Goal: Information Seeking & Learning: Learn about a topic

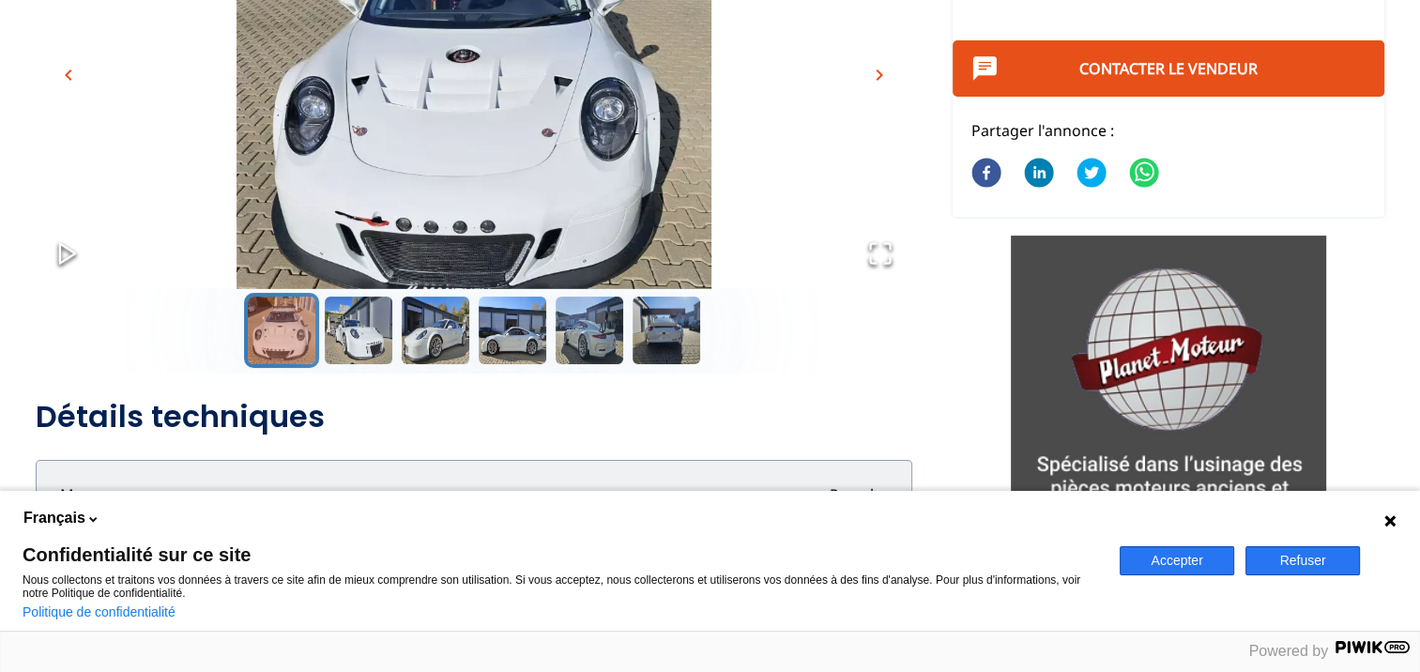
scroll to position [308, 0]
click at [584, 311] on button "Go to Slide 5" at bounding box center [589, 330] width 75 height 75
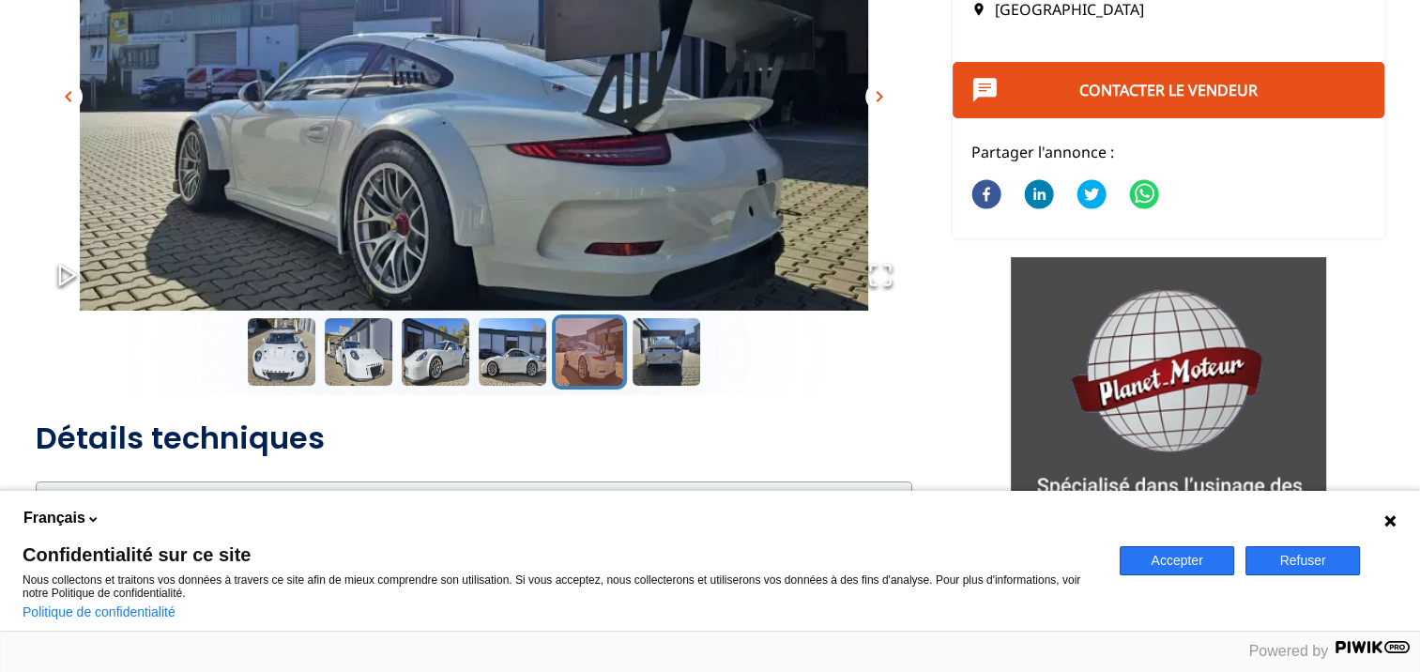
scroll to position [289, 0]
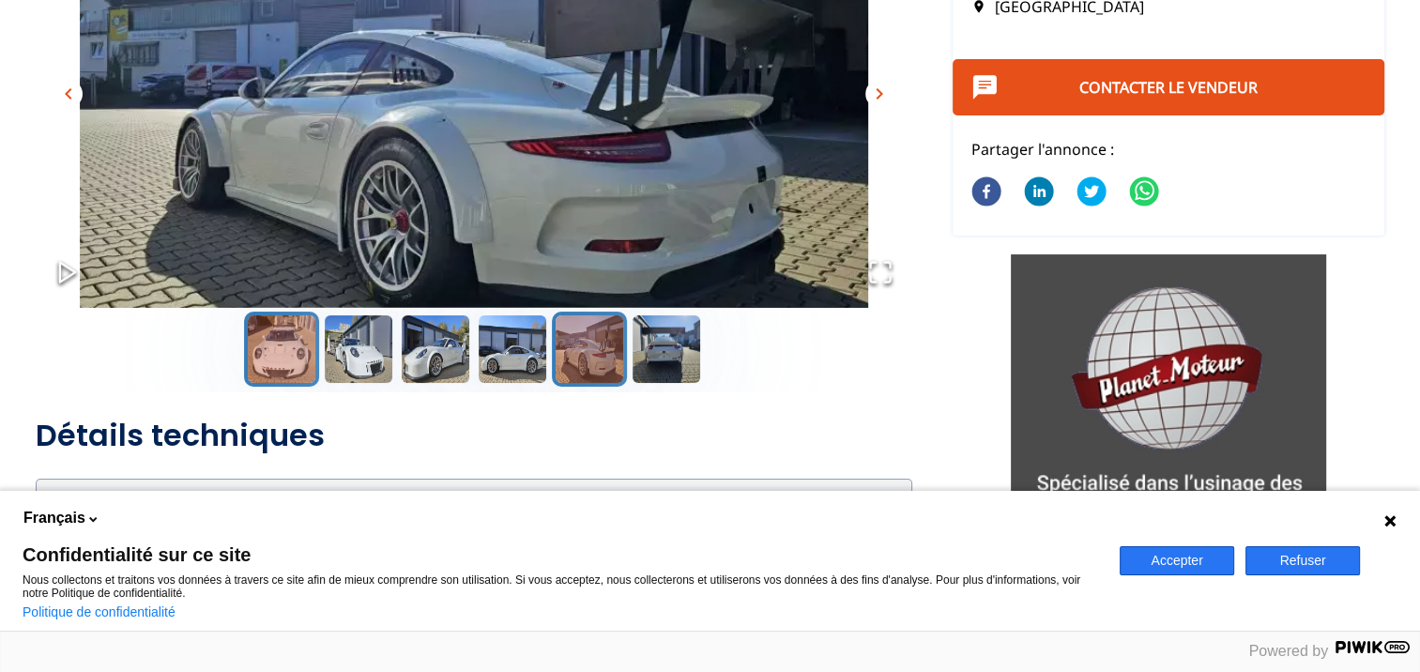
click at [285, 342] on button "Go to Slide 1" at bounding box center [281, 348] width 75 height 75
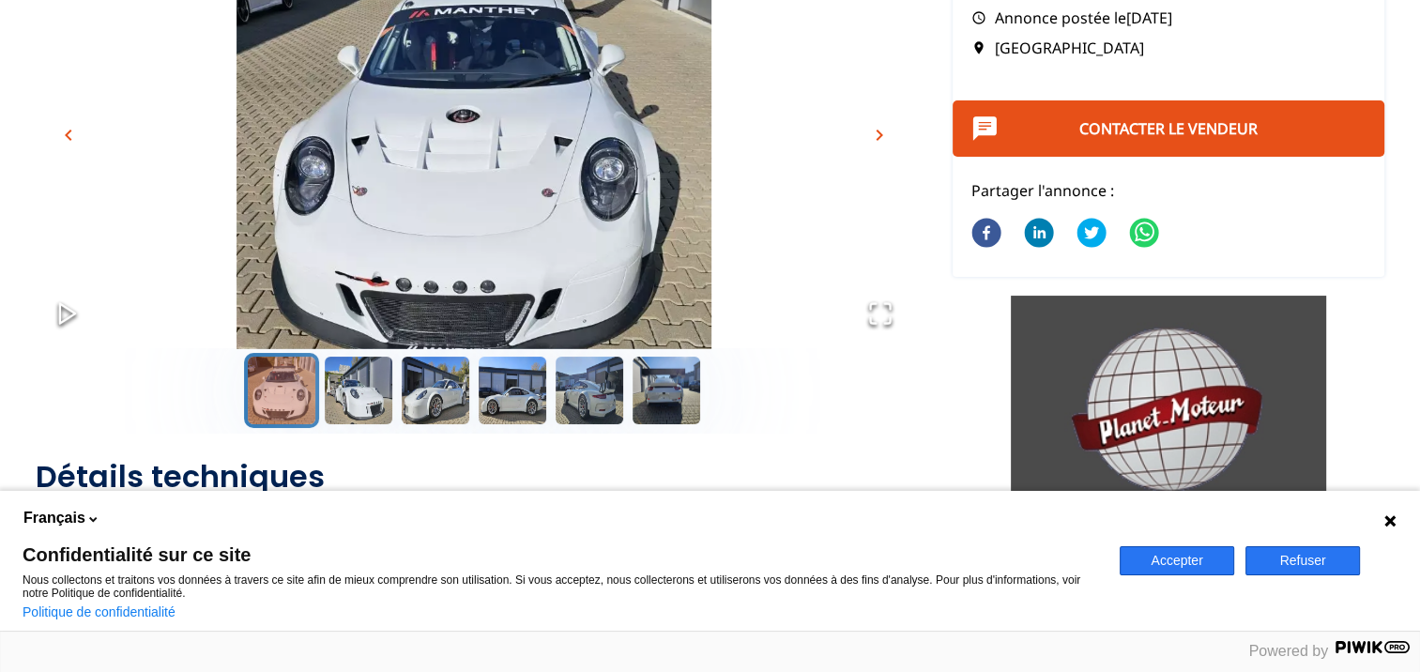
scroll to position [247, 0]
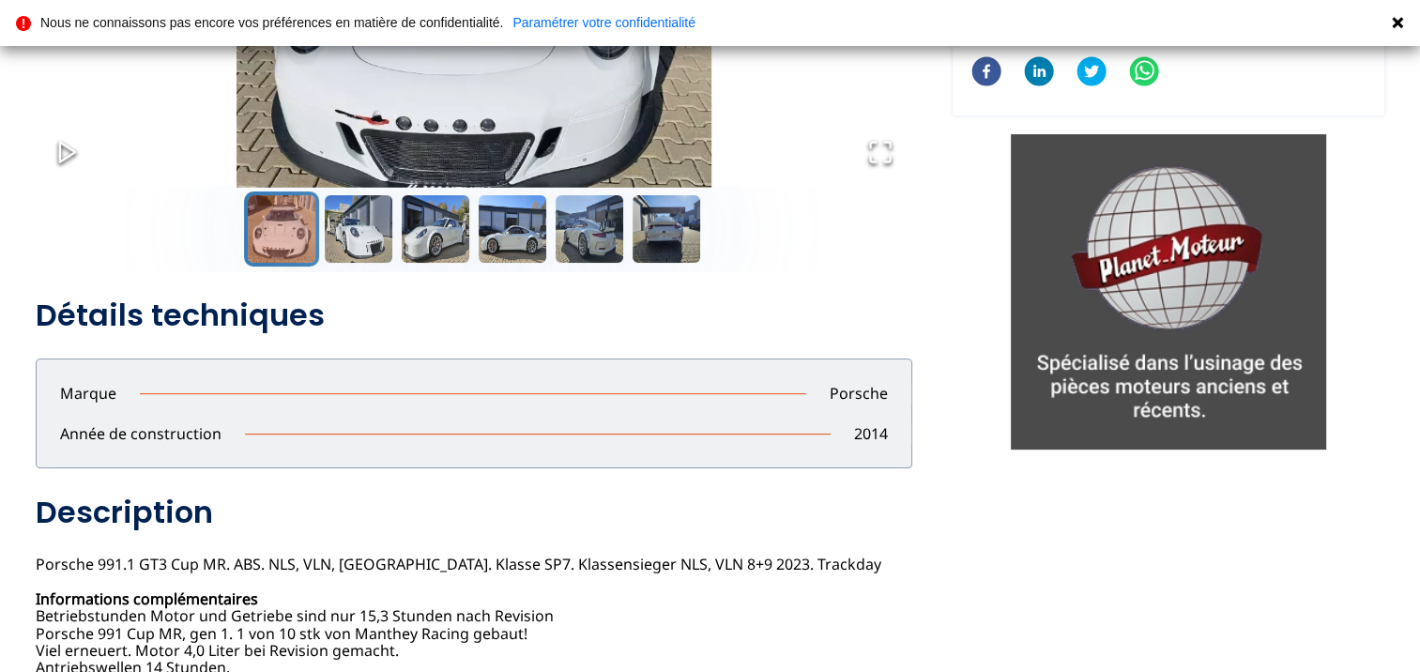
scroll to position [409, 0]
click at [368, 230] on button "Go to Slide 2" at bounding box center [358, 228] width 75 height 75
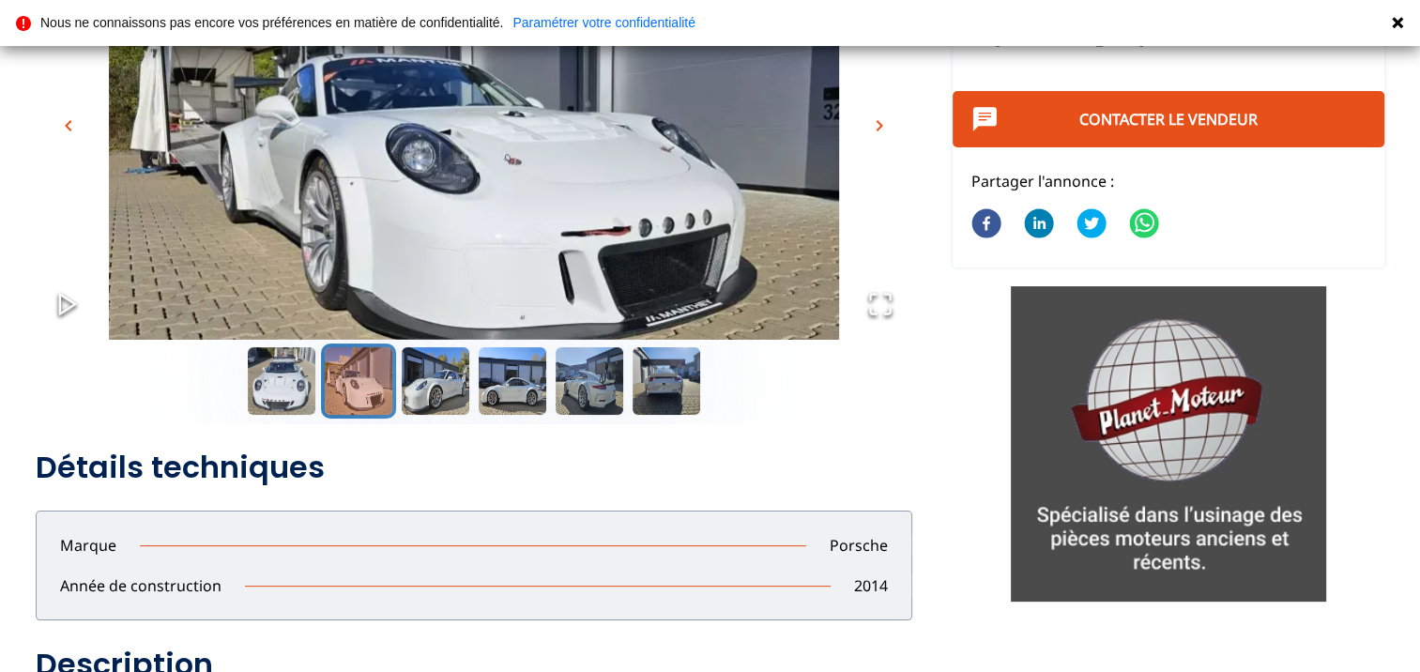
scroll to position [259, 0]
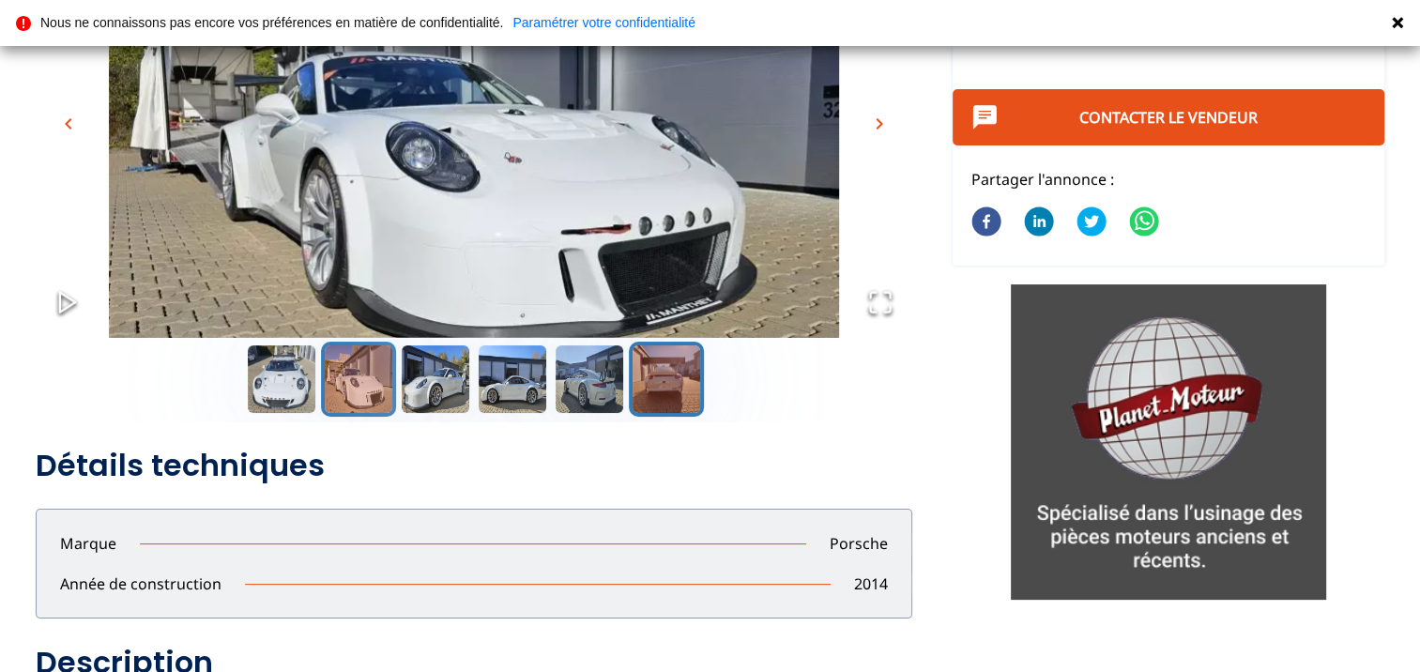
click at [675, 364] on button "Go to Slide 6" at bounding box center [666, 379] width 75 height 75
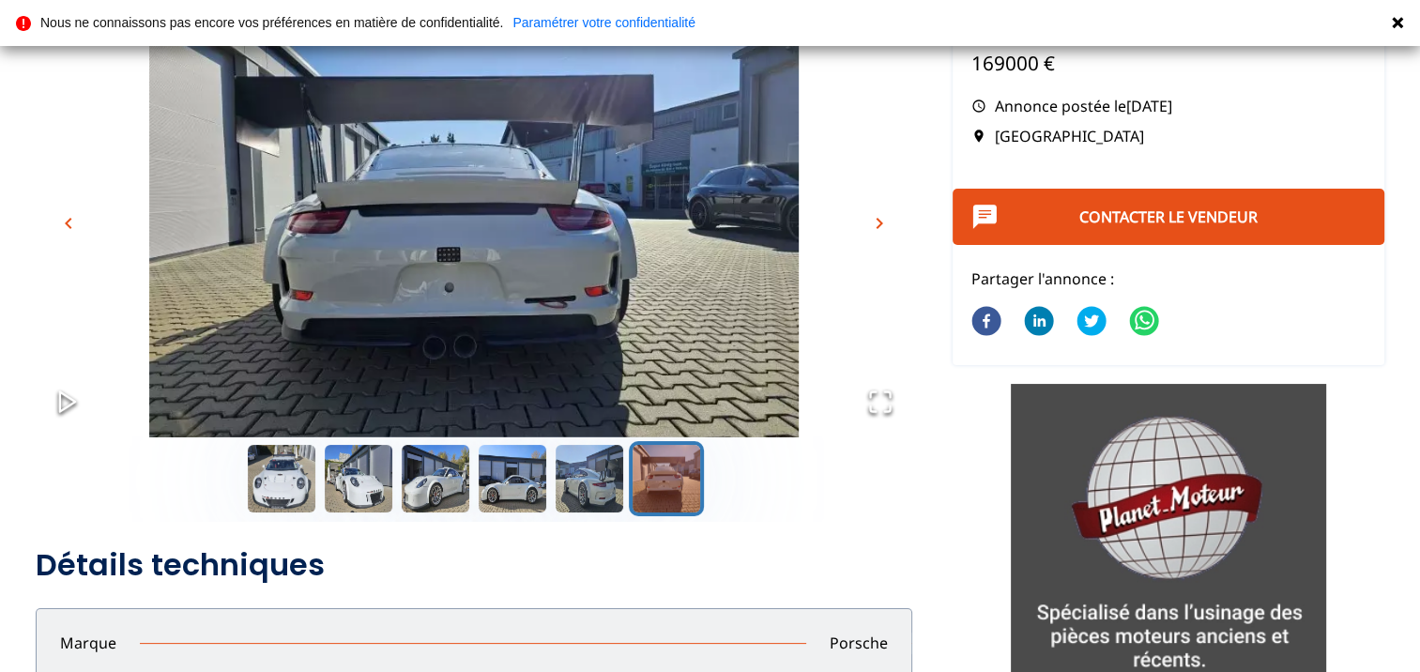
scroll to position [153, 0]
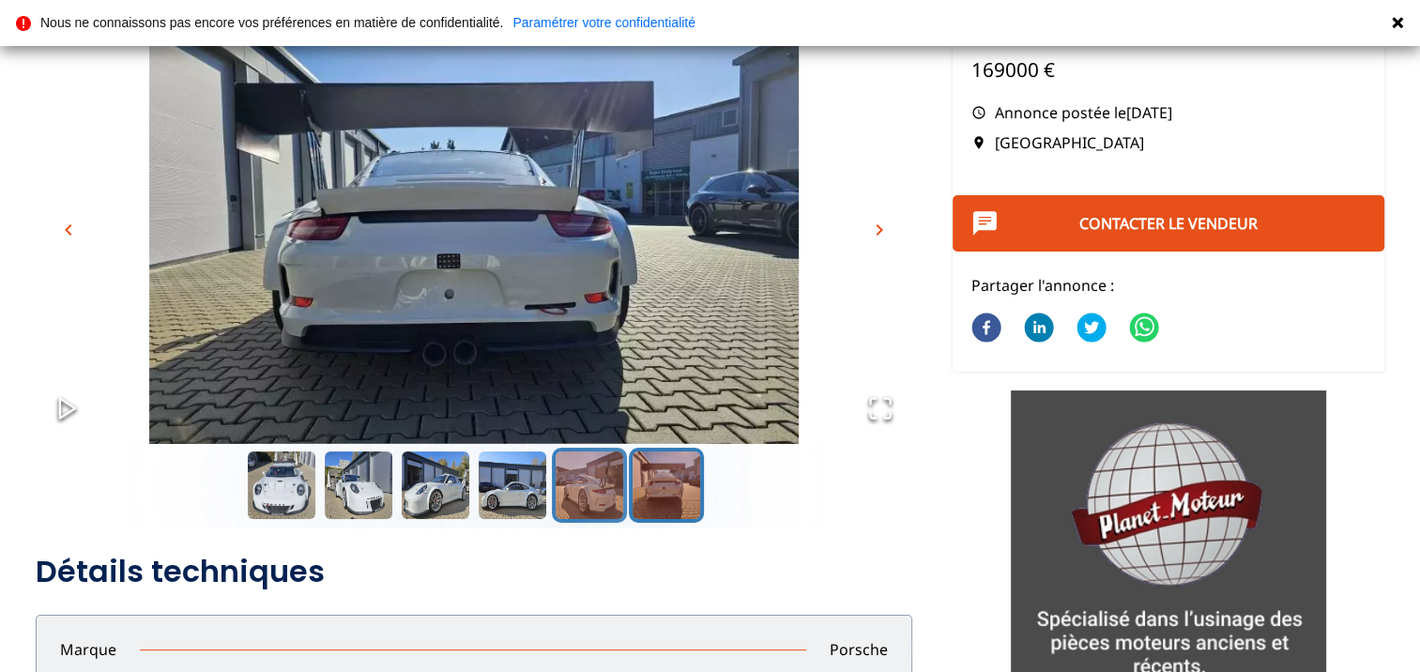
click at [568, 479] on button "Go to Slide 5" at bounding box center [589, 485] width 75 height 75
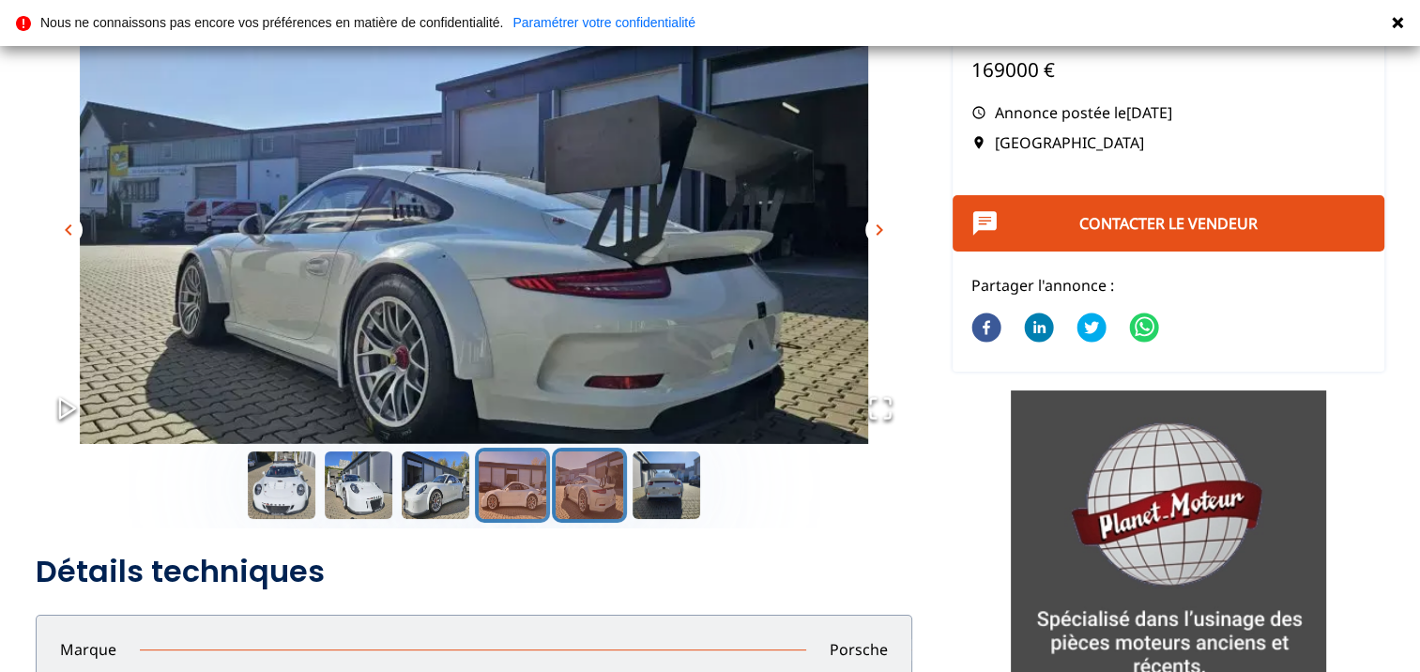
click at [524, 484] on button "Go to Slide 4" at bounding box center [512, 485] width 75 height 75
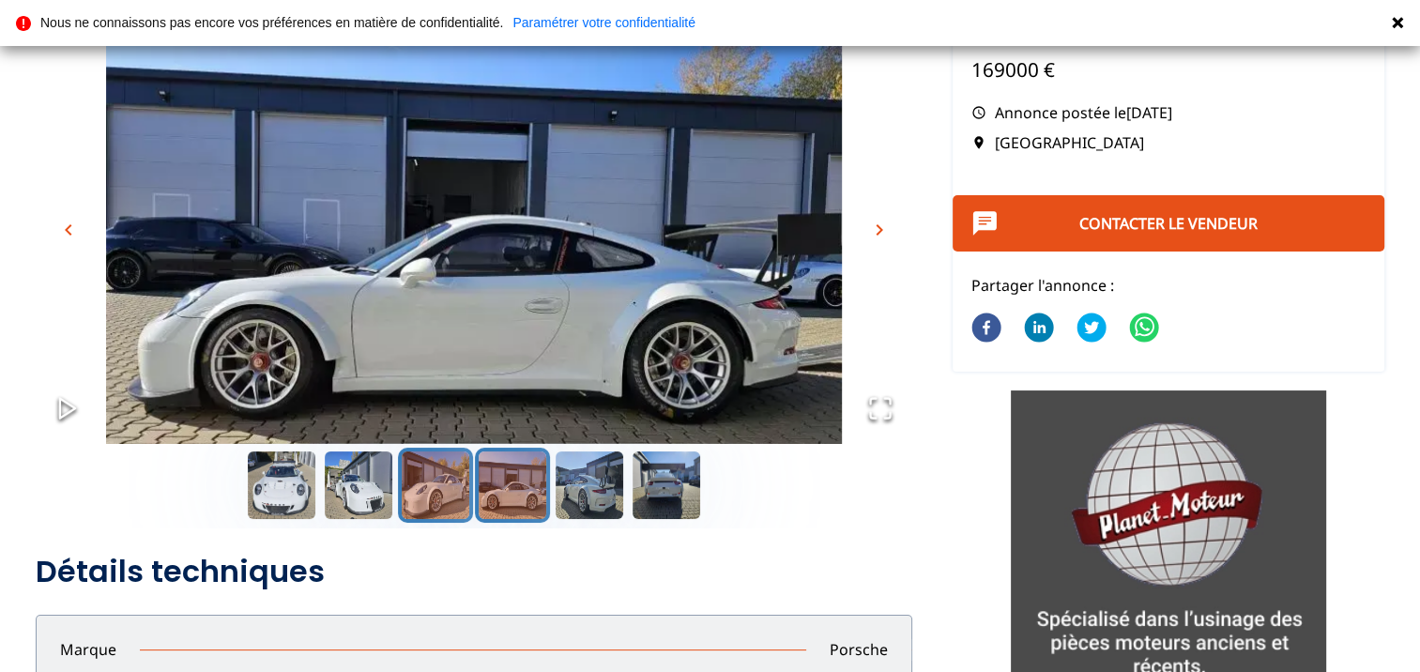
click at [443, 495] on button "Go to Slide 3" at bounding box center [435, 485] width 75 height 75
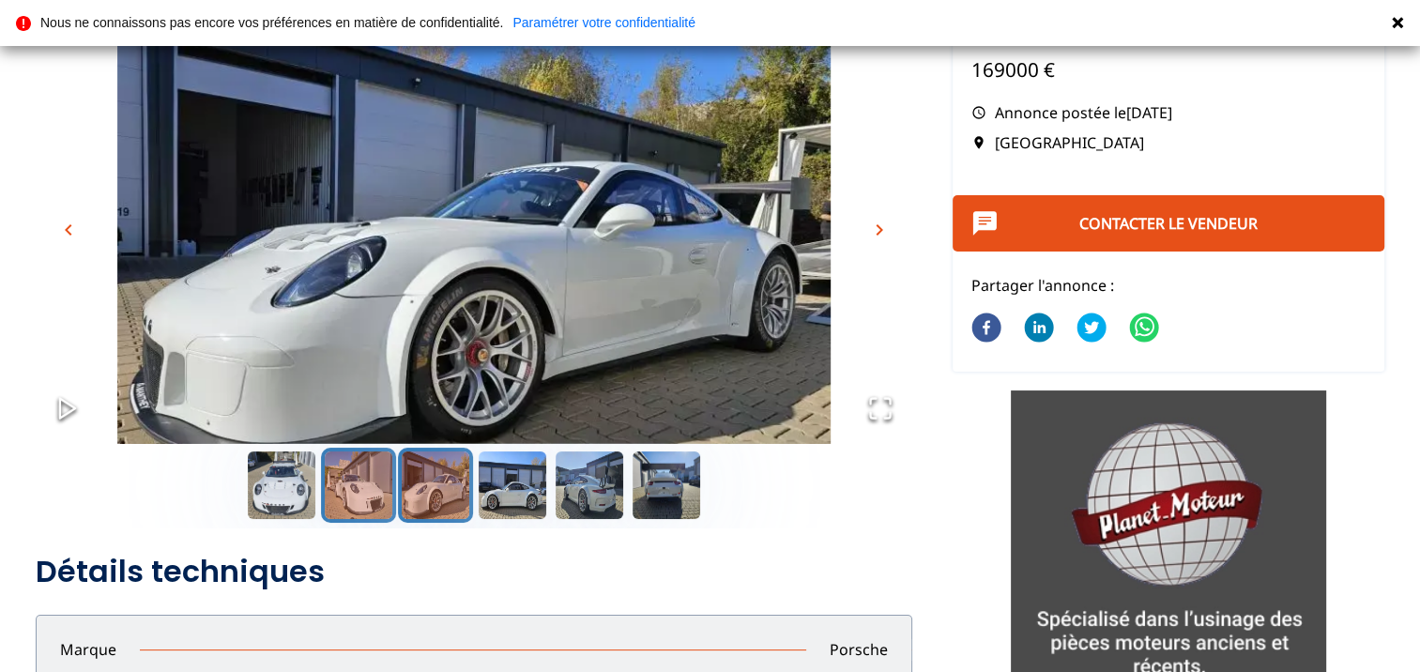
click at [366, 485] on button "Go to Slide 2" at bounding box center [358, 485] width 75 height 75
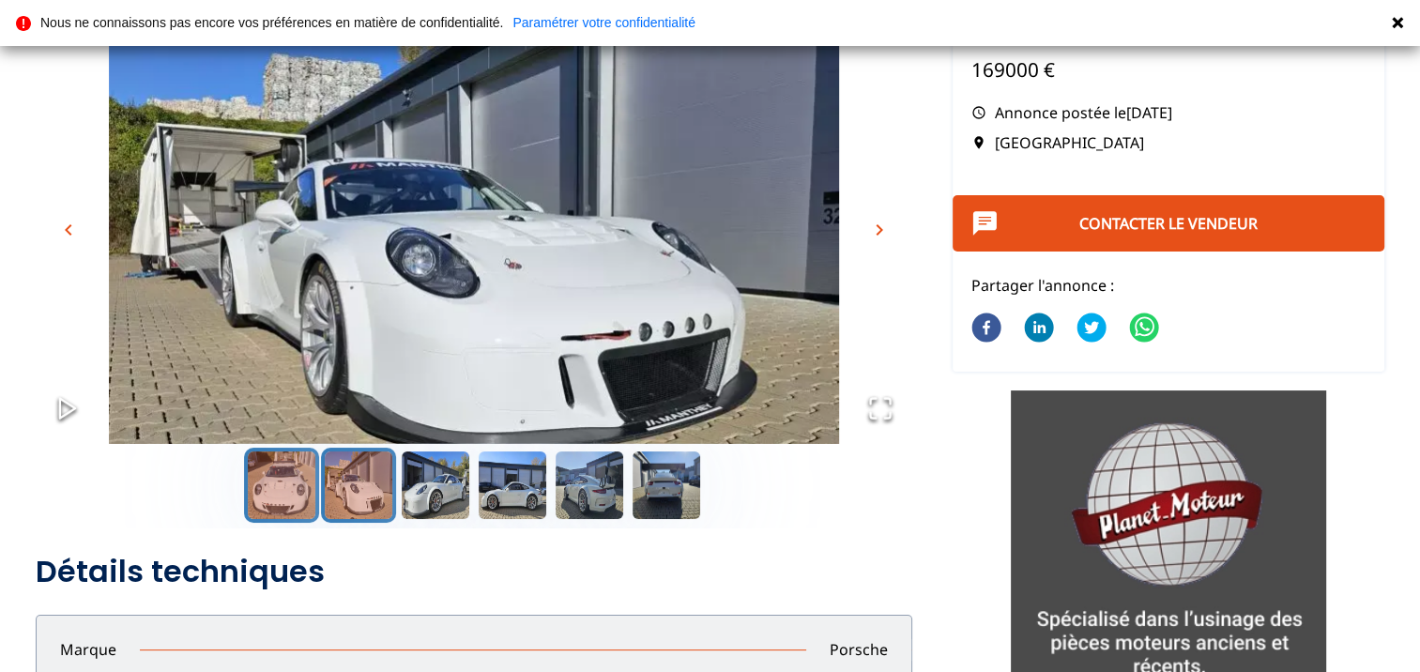
click at [289, 479] on button "Go to Slide 1" at bounding box center [281, 485] width 75 height 75
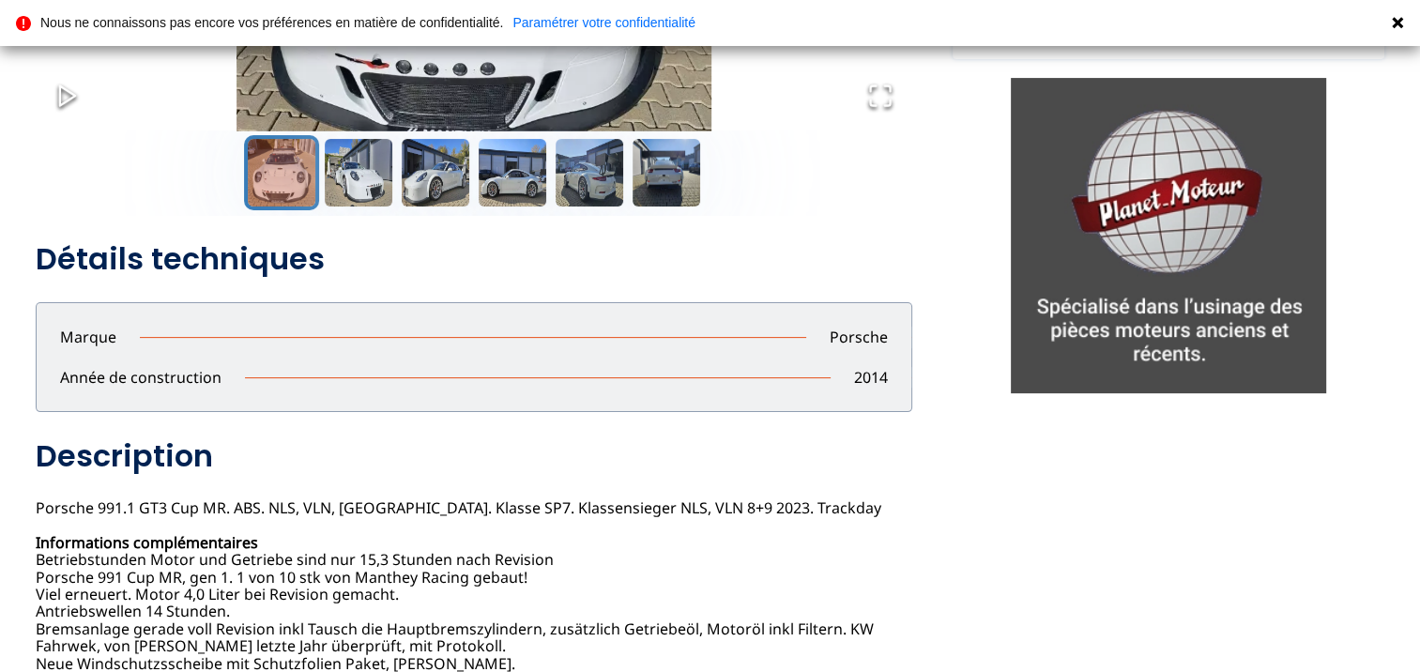
scroll to position [0, 0]
